Goal: Information Seeking & Learning: Learn about a topic

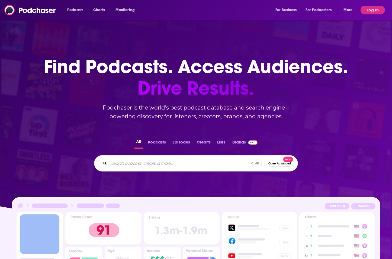
click at [132, 164] on input "Search podcasts, credits, & more..." at bounding box center [179, 163] width 140 height 9
paste input "THE SOFTWARE LEADERS UNCENSORED PODCAST"
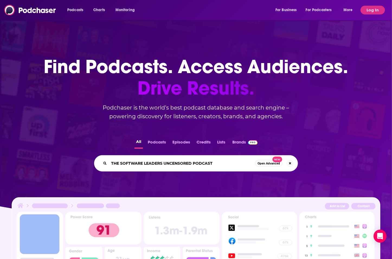
type input "THE SOFTWARE LEADERS UNCENSORED"
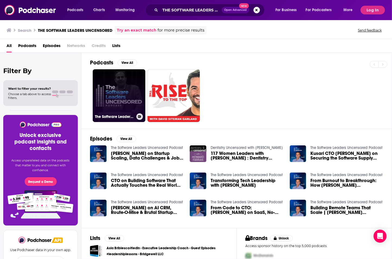
click at [113, 89] on link "The Software Leaders Uncensored Podcast" at bounding box center [119, 95] width 53 height 53
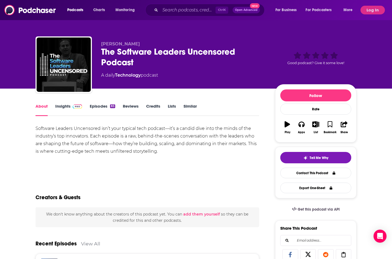
click at [67, 105] on link "Insights" at bounding box center [68, 109] width 27 height 12
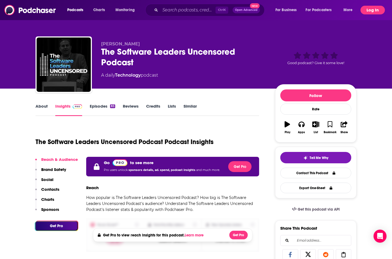
click at [373, 9] on button "Log In" at bounding box center [373, 10] width 24 height 9
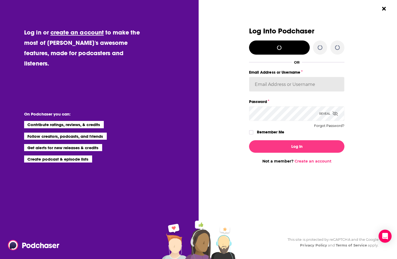
type input "[PERSON_NAME][EMAIL_ADDRESS][PERSON_NAME][DOMAIN_NAME]"
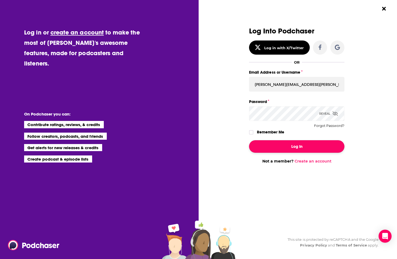
drag, startPoint x: 295, startPoint y: 146, endPoint x: 305, endPoint y: 146, distance: 9.8
click at [295, 146] on button "Log In" at bounding box center [297, 146] width 96 height 12
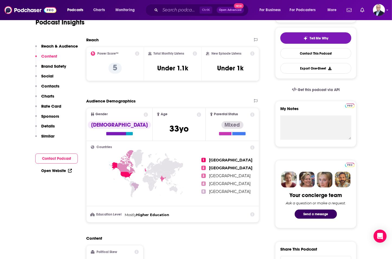
scroll to position [34, 0]
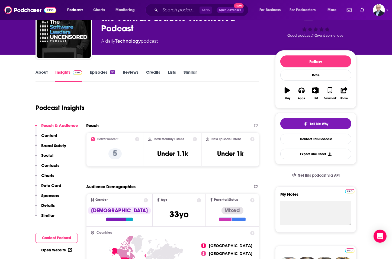
click at [100, 76] on link "Episodes 83" at bounding box center [103, 75] width 26 height 12
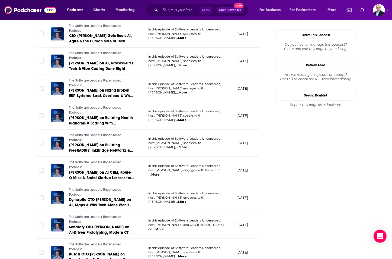
scroll to position [556, 0]
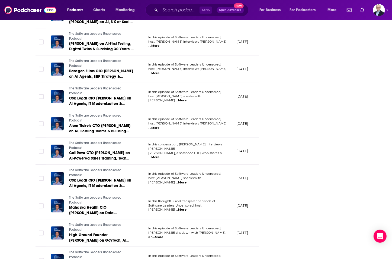
scroll to position [1069, 0]
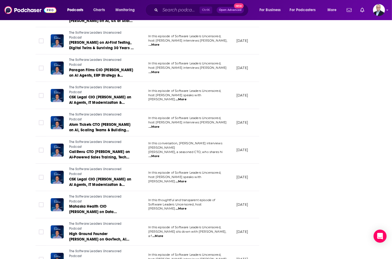
drag, startPoint x: 17, startPoint y: 191, endPoint x: 19, endPoint y: 182, distance: 8.7
click at [17, 191] on div "About Insights Episodes 83 Reviews Credits Lists Similar Episodes of The Softwa…" at bounding box center [196, 95] width 392 height 2153
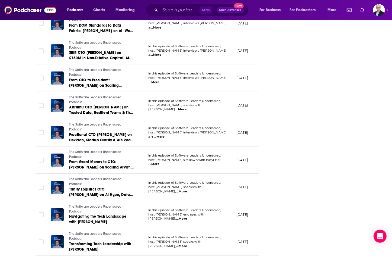
scroll to position [1632, 0]
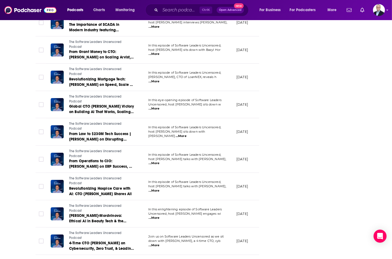
scroll to position [1785, 0]
